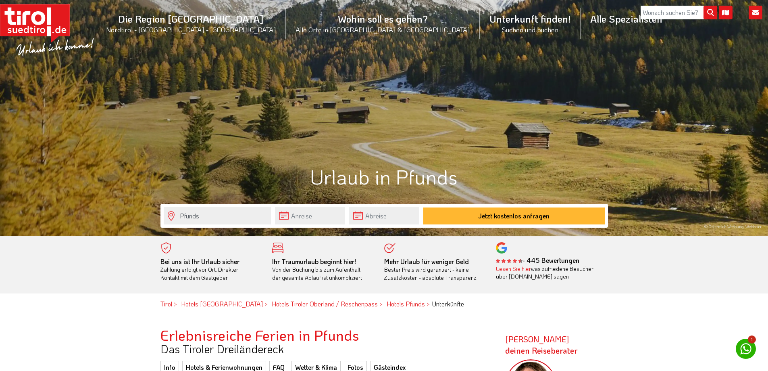
scroll to position [81, 0]
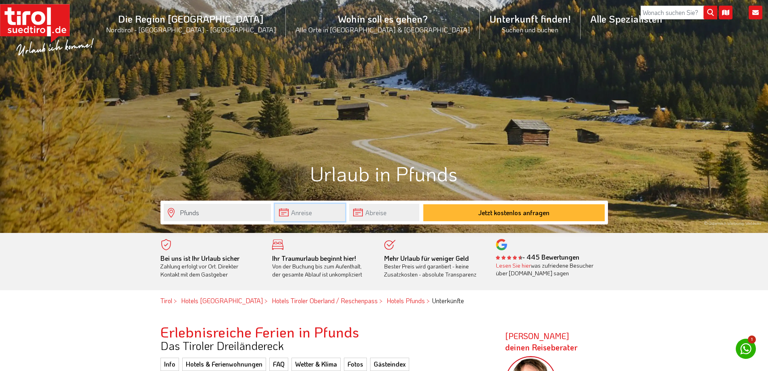
click at [306, 211] on input "text" at bounding box center [310, 212] width 70 height 17
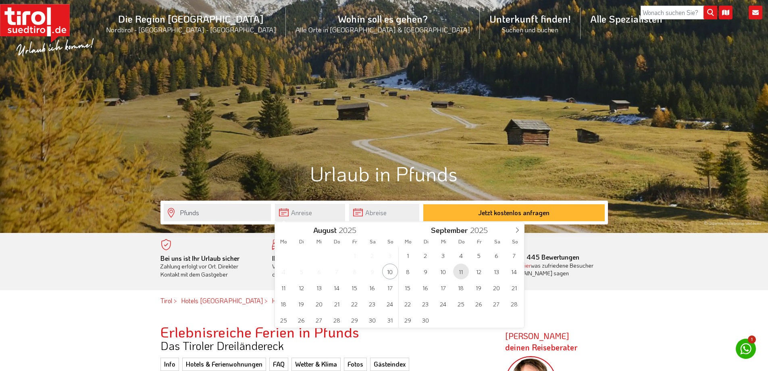
click at [455, 271] on span "11" at bounding box center [461, 271] width 16 height 16
click at [378, 270] on span "13" at bounding box center [373, 271] width 16 height 16
type input "[DATE]"
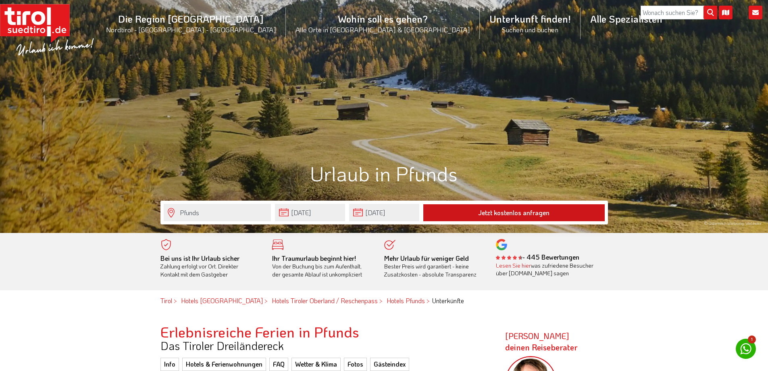
click at [554, 214] on button "Jetzt kostenlos anfragen" at bounding box center [515, 212] width 182 height 17
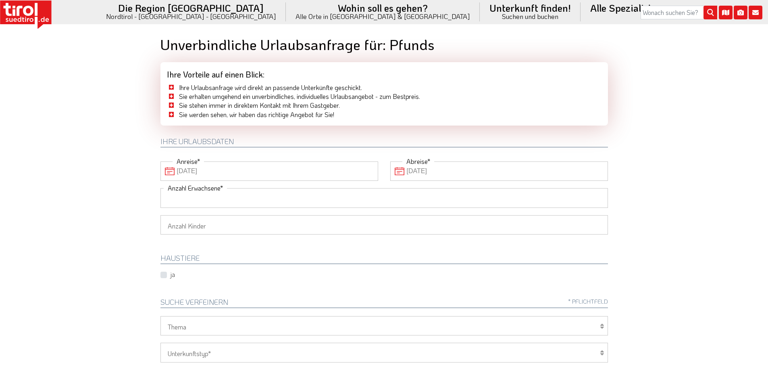
click at [238, 201] on input "Anzahl Erwachsene" at bounding box center [385, 197] width 448 height 19
type input "2"
click at [230, 221] on select "1 2 3 4 5 6" at bounding box center [385, 224] width 448 height 19
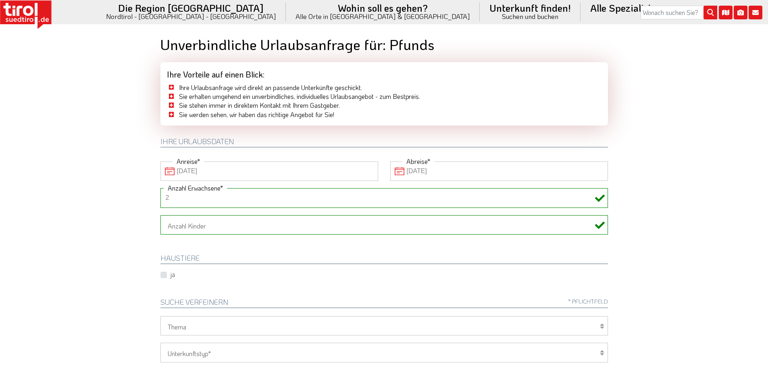
click at [603, 326] on icon at bounding box center [602, 326] width 4 height 6
click at [601, 353] on icon at bounding box center [602, 352] width 4 height 6
